Goal: Navigation & Orientation: Understand site structure

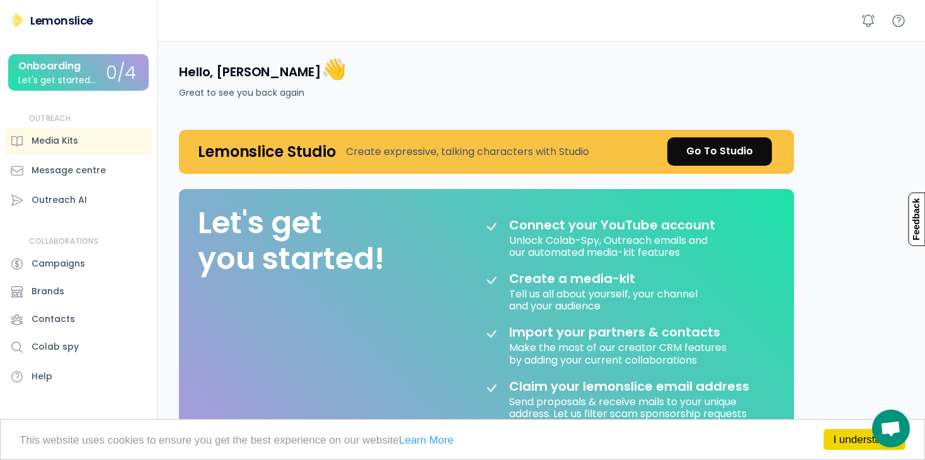
click at [105, 72] on div "Onboarding Let's get started..." at bounding box center [62, 72] width 88 height 25
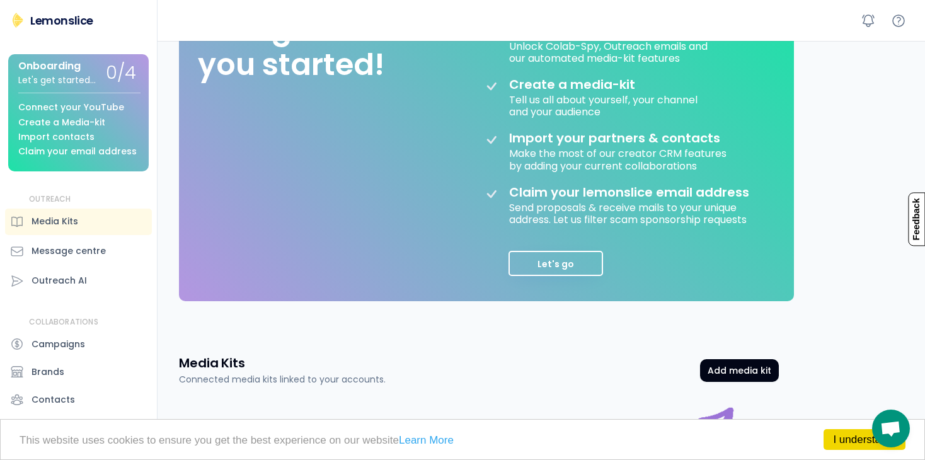
scroll to position [194, 0]
click at [559, 260] on button "Let's go" at bounding box center [555, 263] width 95 height 25
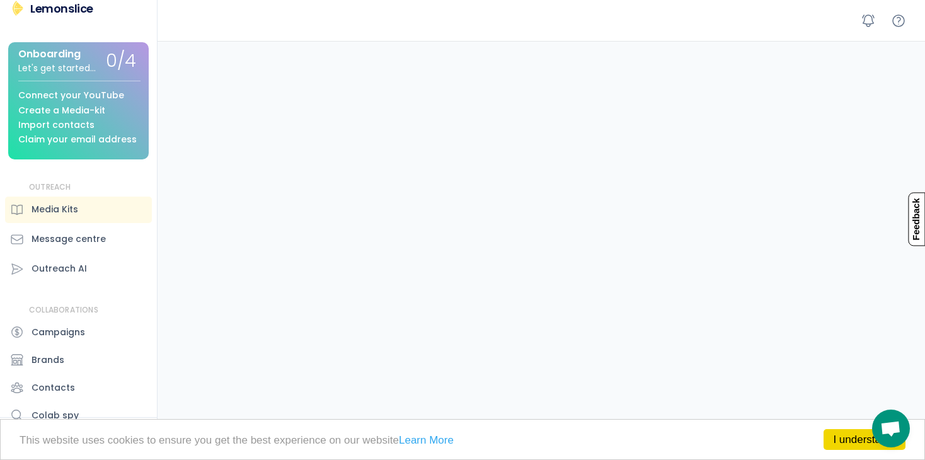
scroll to position [331, 0]
click at [93, 69] on div "Onboarding Let's get started... 0/4 Connect your YouTube Create a Media-kit Imp…" at bounding box center [78, 100] width 141 height 117
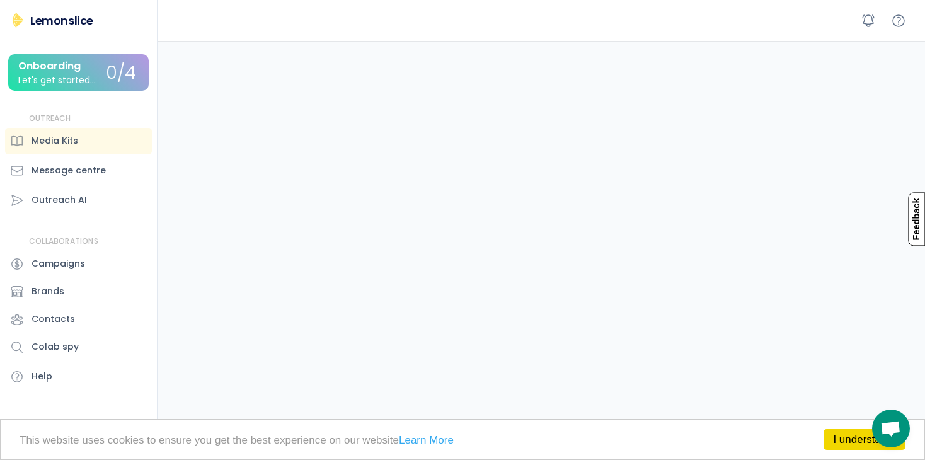
click at [93, 69] on div "Onboarding Let's get started..." at bounding box center [62, 72] width 88 height 25
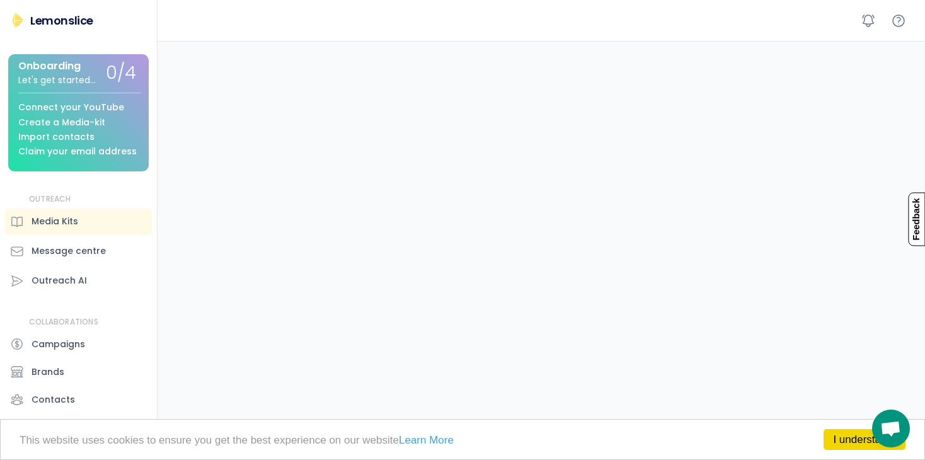
click at [93, 69] on div "Onboarding Let's get started..." at bounding box center [62, 72] width 88 height 25
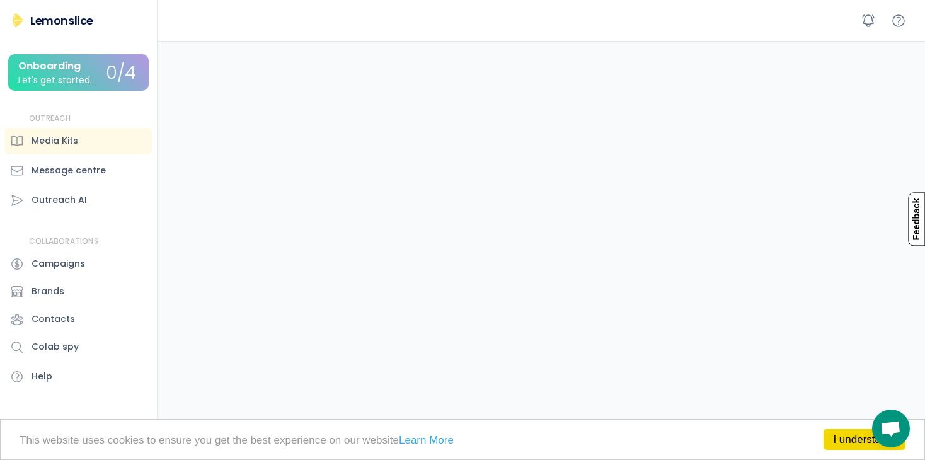
click at [59, 15] on div "Lemonslice" at bounding box center [61, 21] width 63 height 16
click at [62, 167] on div "Message centre" at bounding box center [69, 170] width 74 height 13
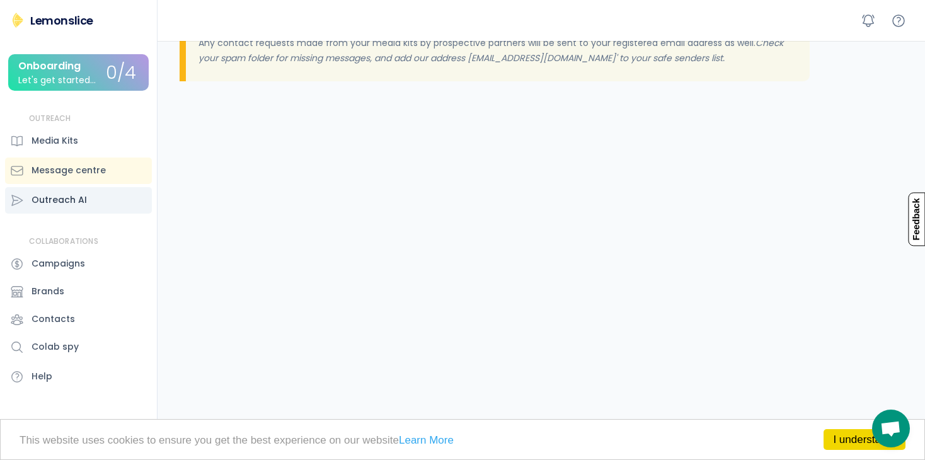
click at [57, 204] on div "Outreach AI" at bounding box center [59, 199] width 55 height 13
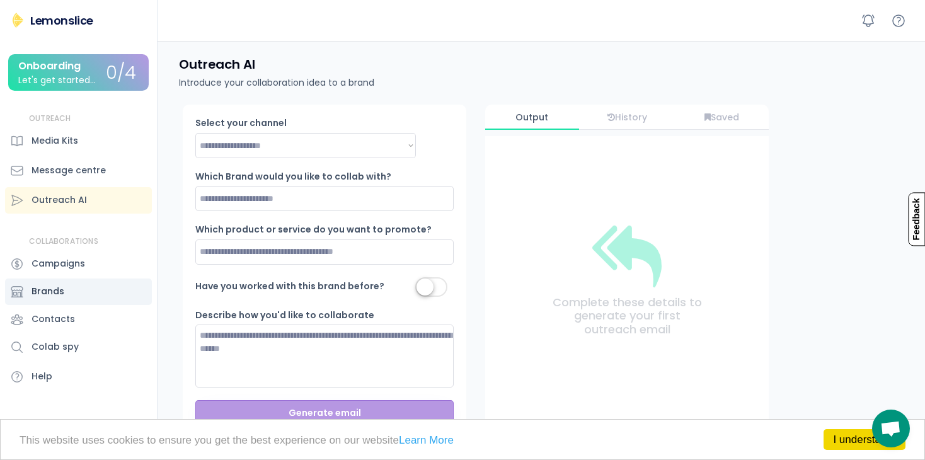
click at [67, 292] on div "Brands" at bounding box center [78, 291] width 147 height 26
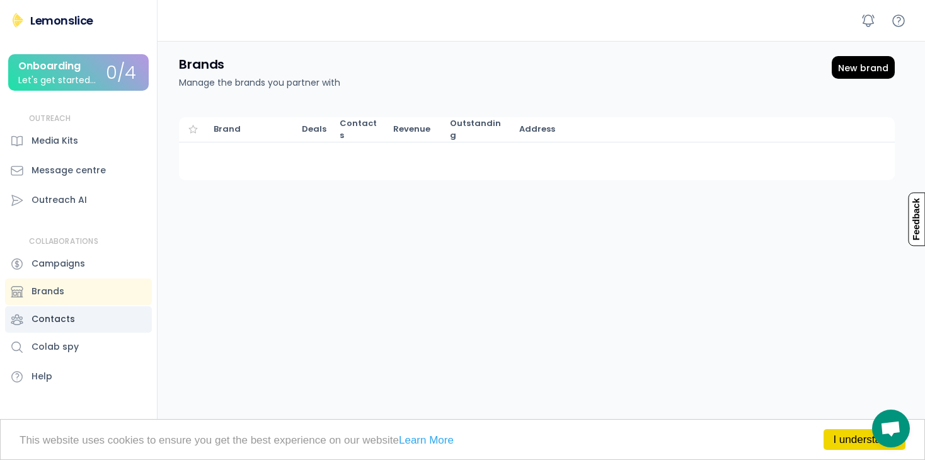
click at [60, 311] on div "Contacts" at bounding box center [78, 319] width 147 height 26
